Goal: Task Accomplishment & Management: Use online tool/utility

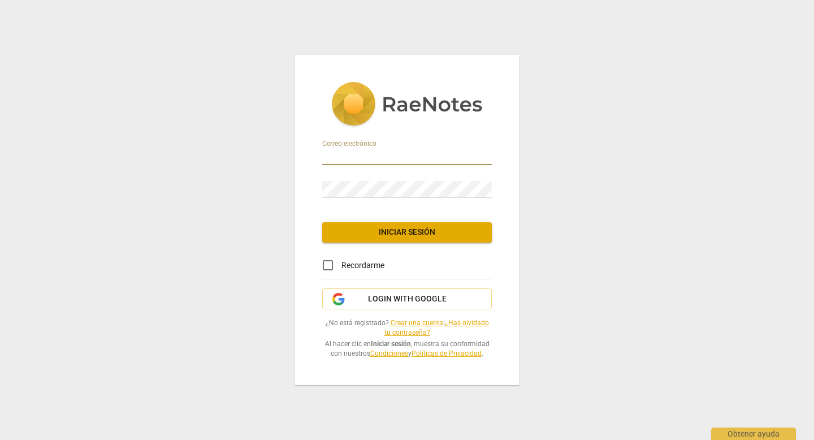
click at [325, 151] on input "email" at bounding box center [407, 157] width 170 height 16
type input "[EMAIL_ADDRESS][DOMAIN_NAME]"
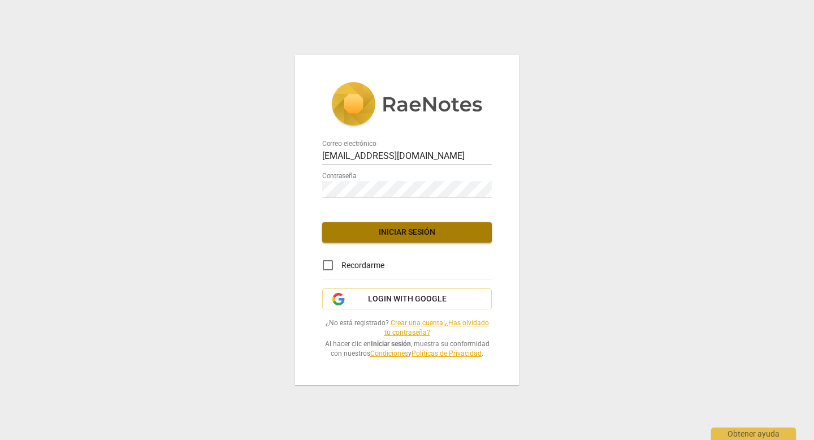
click at [402, 232] on span "Iniciar sesión" at bounding box center [406, 232] width 151 height 11
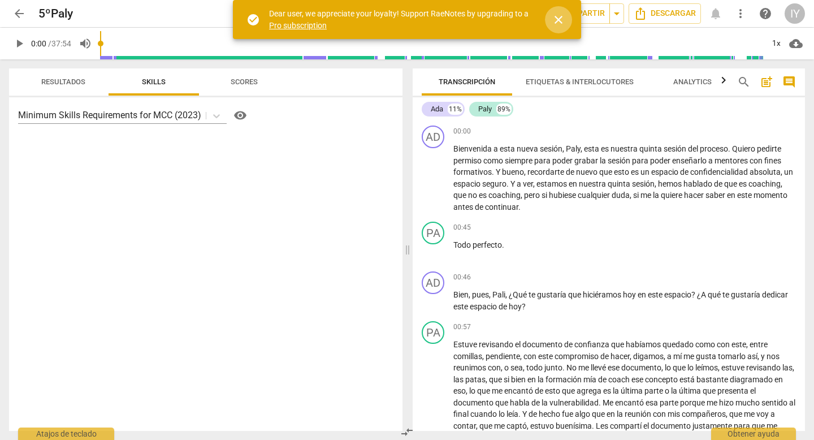
click at [556, 20] on span "close" at bounding box center [559, 20] width 14 height 14
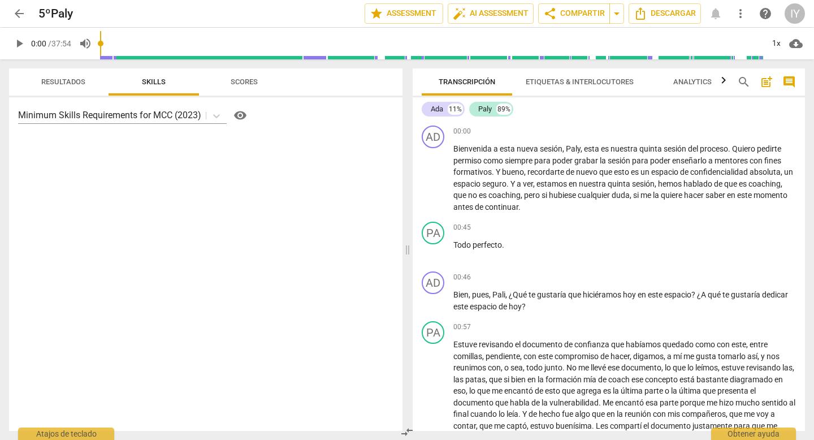
click at [15, 10] on span "arrow_back" at bounding box center [19, 14] width 14 height 14
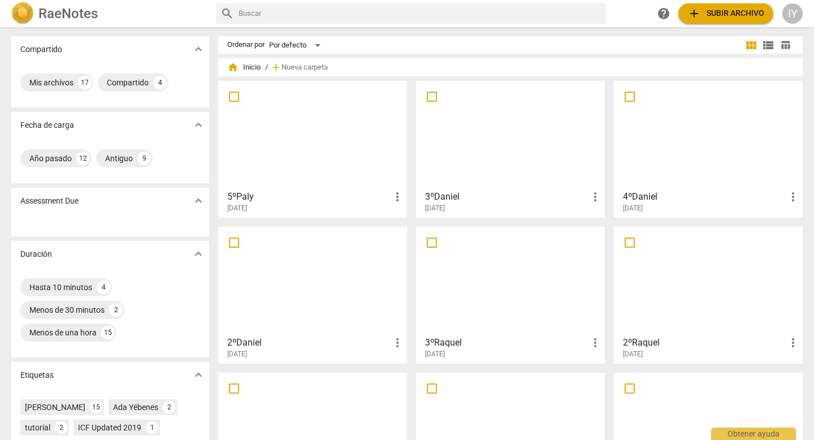
click at [653, 137] on div at bounding box center [708, 135] width 181 height 100
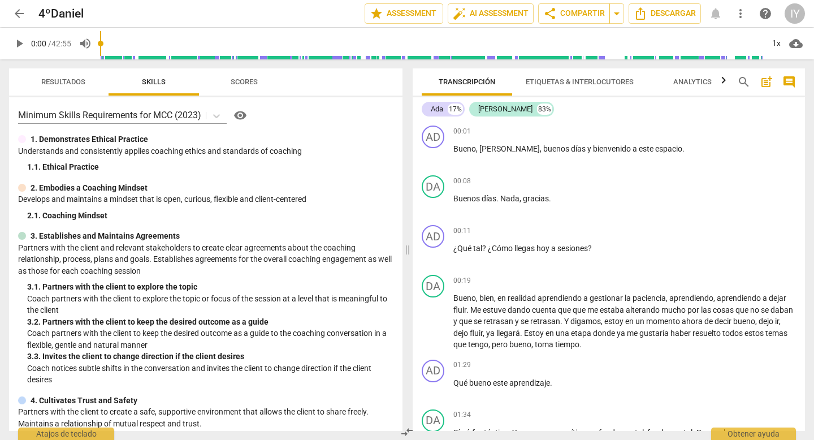
click at [689, 82] on span "Analytics" at bounding box center [692, 81] width 38 height 8
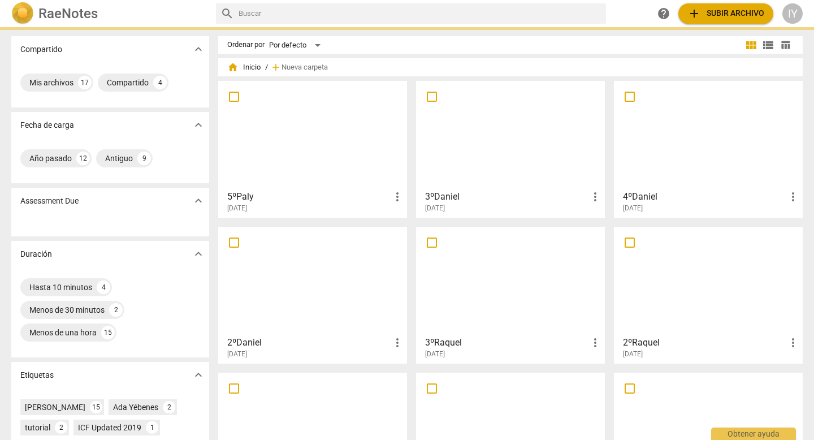
click at [484, 142] on div at bounding box center [510, 135] width 181 height 100
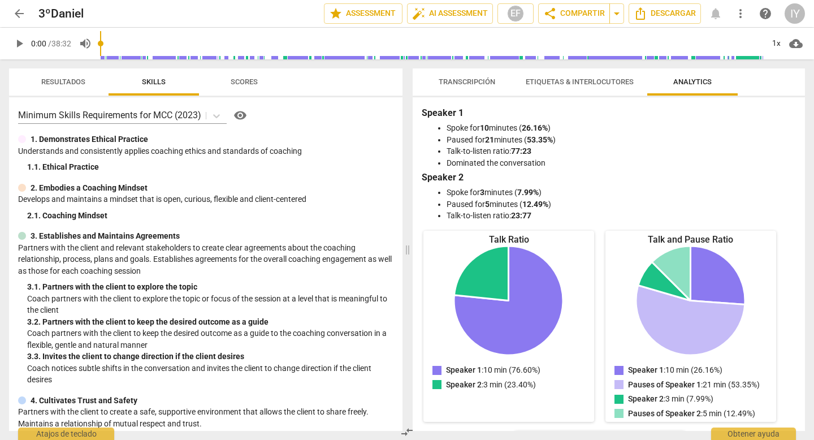
click at [457, 83] on span "Transcripción" at bounding box center [467, 81] width 57 height 8
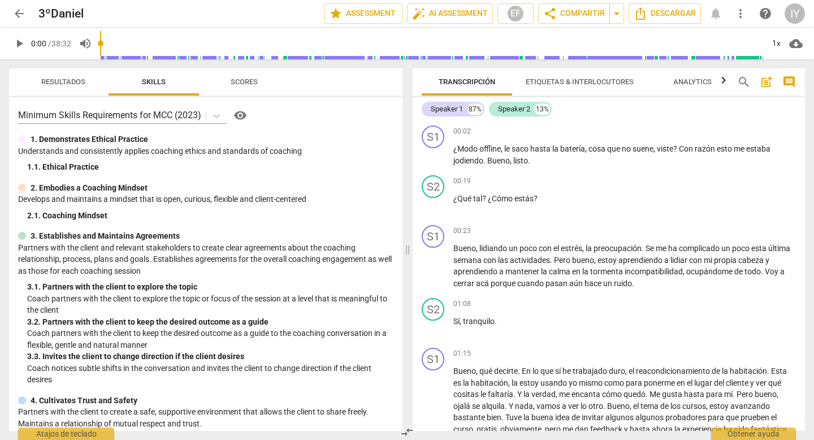
click at [793, 84] on span "comment" at bounding box center [789, 82] width 14 height 14
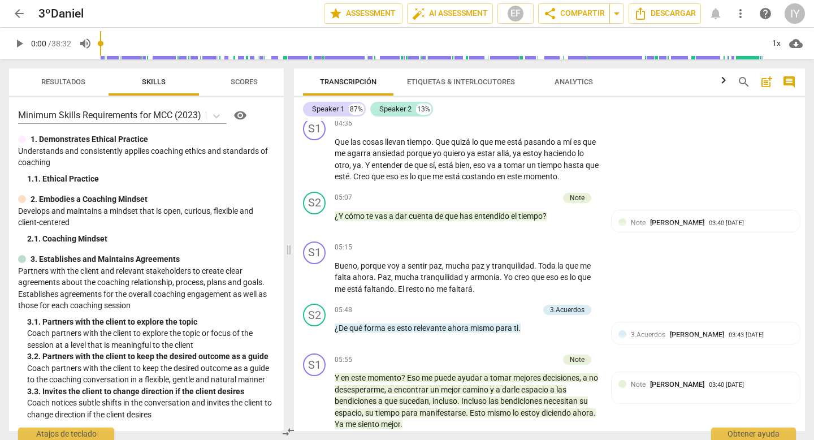
scroll to position [803, 0]
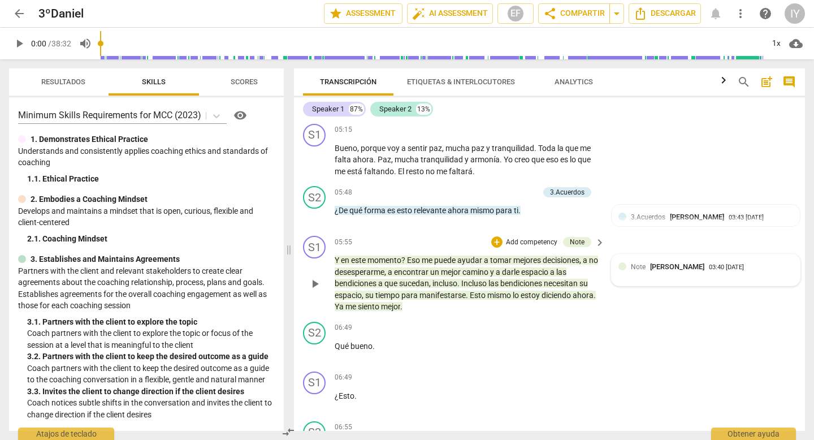
click at [640, 268] on span "Note" at bounding box center [638, 267] width 15 height 8
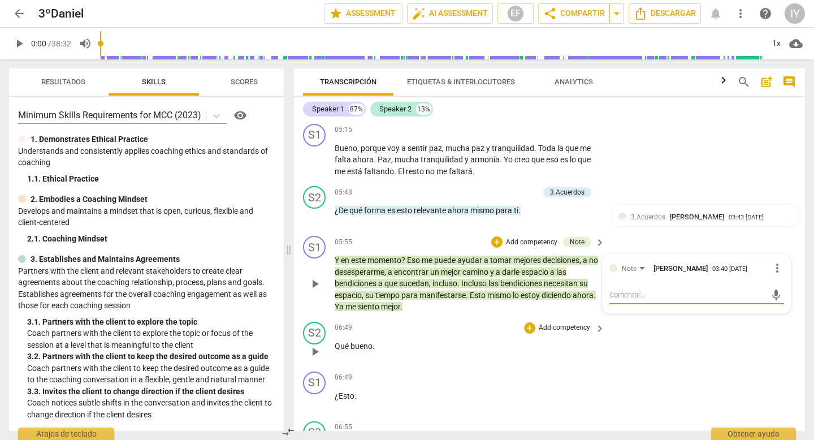
click at [704, 349] on div "S2 play_arrow pause 06:49 + Add competency keyboard_arrow_right Qué bueno ." at bounding box center [549, 342] width 511 height 50
click at [584, 241] on div "Note" at bounding box center [577, 242] width 28 height 10
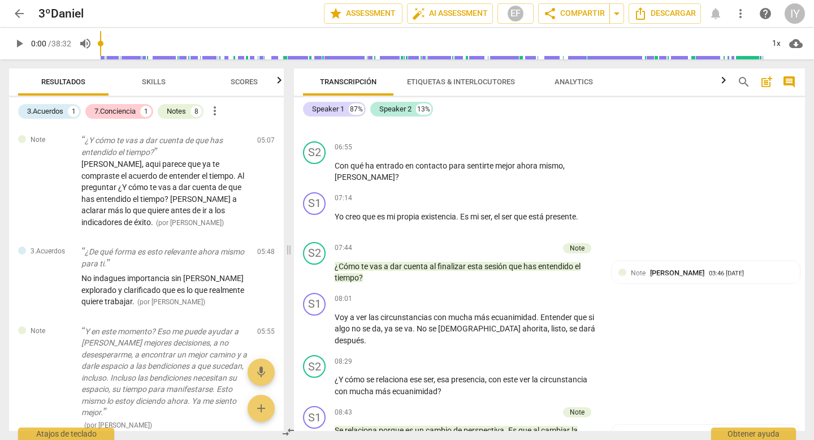
scroll to position [833, 0]
